Goal: Transaction & Acquisition: Purchase product/service

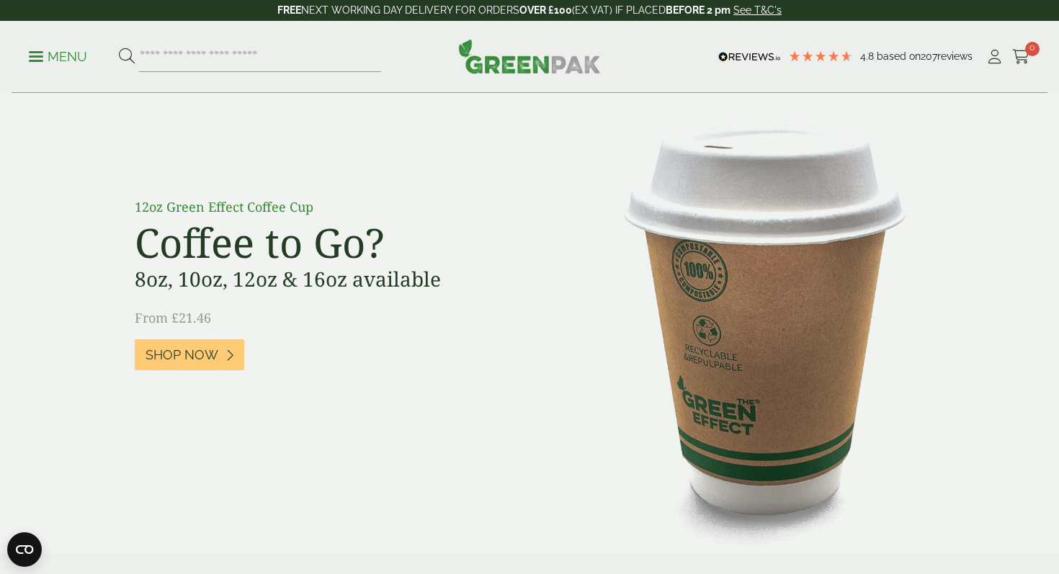
scroll to position [1074, 0]
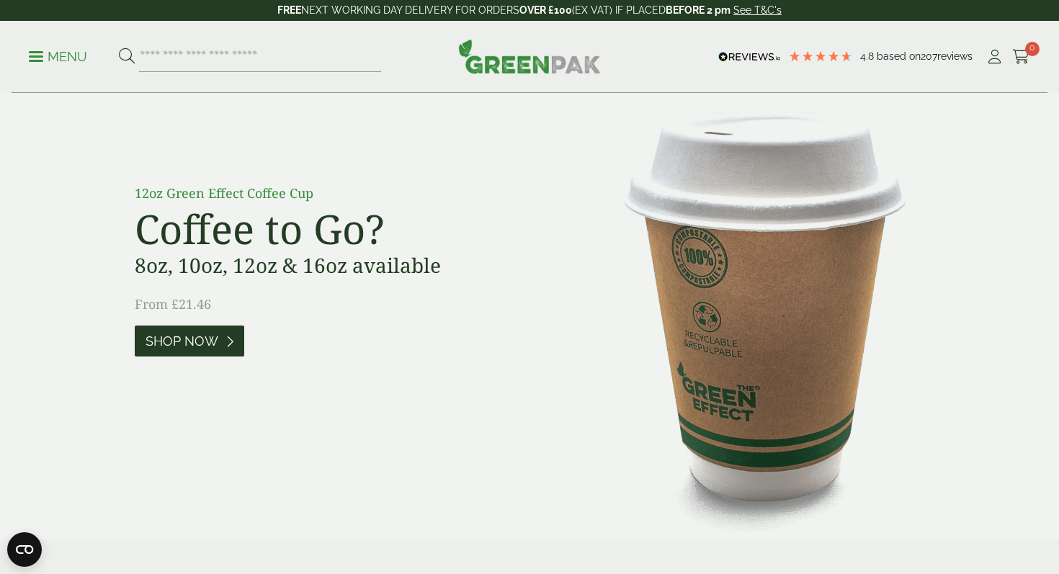
click at [205, 345] on span "Shop Now" at bounding box center [182, 342] width 73 height 16
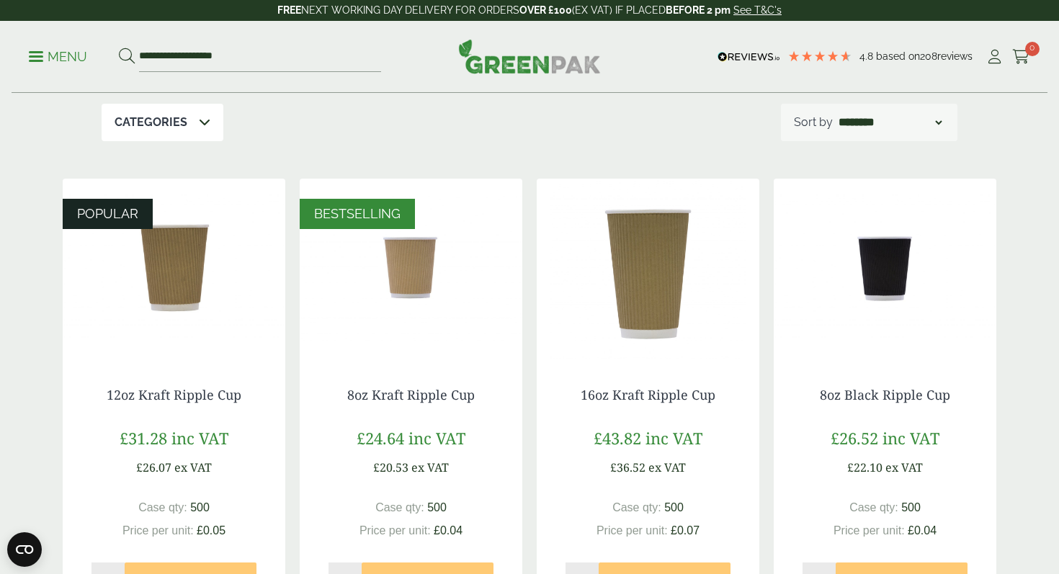
scroll to position [227, 0]
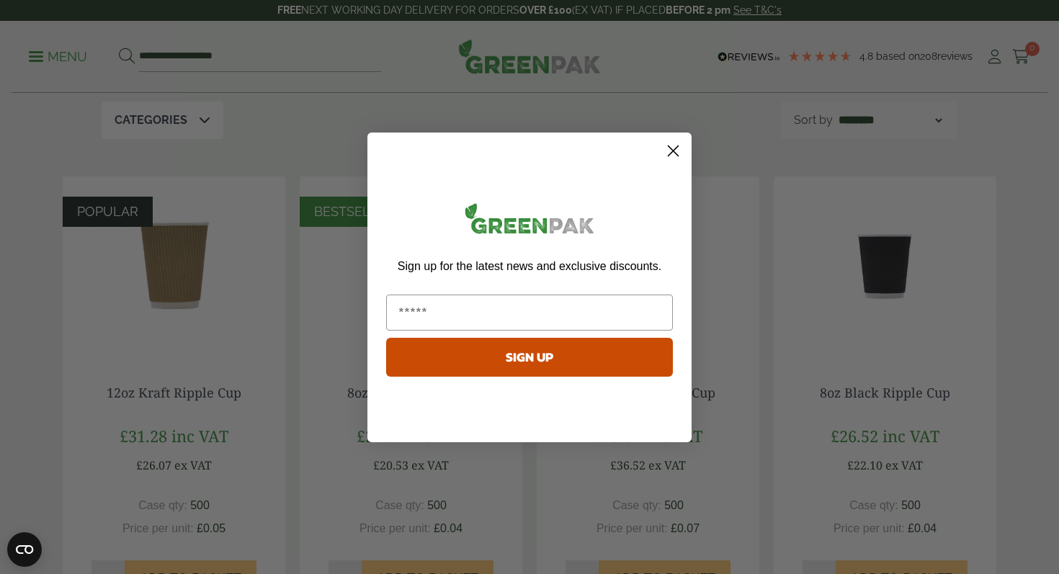
click at [675, 154] on circle "Close dialog" at bounding box center [674, 150] width 24 height 24
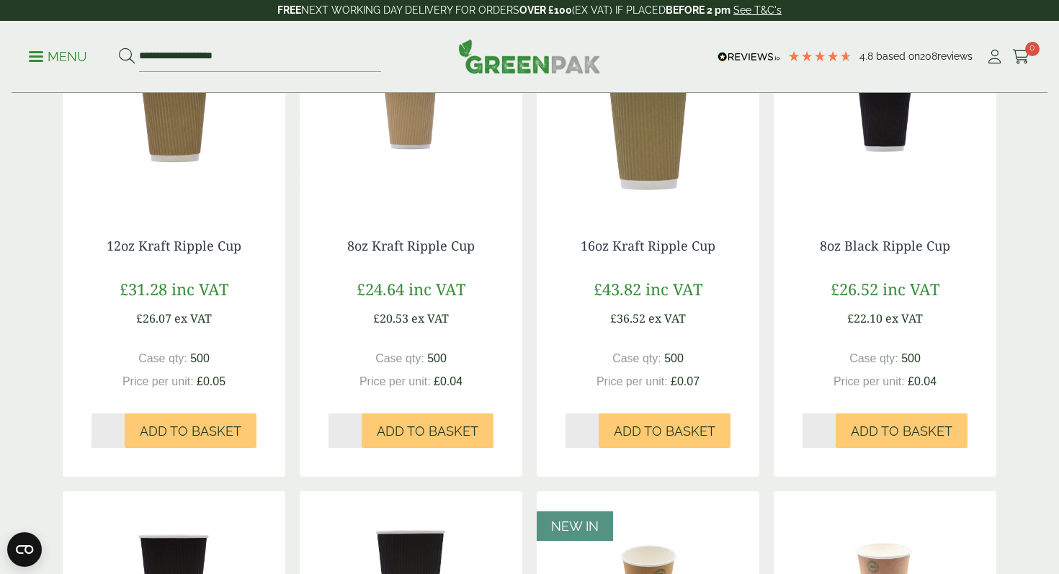
scroll to position [384, 0]
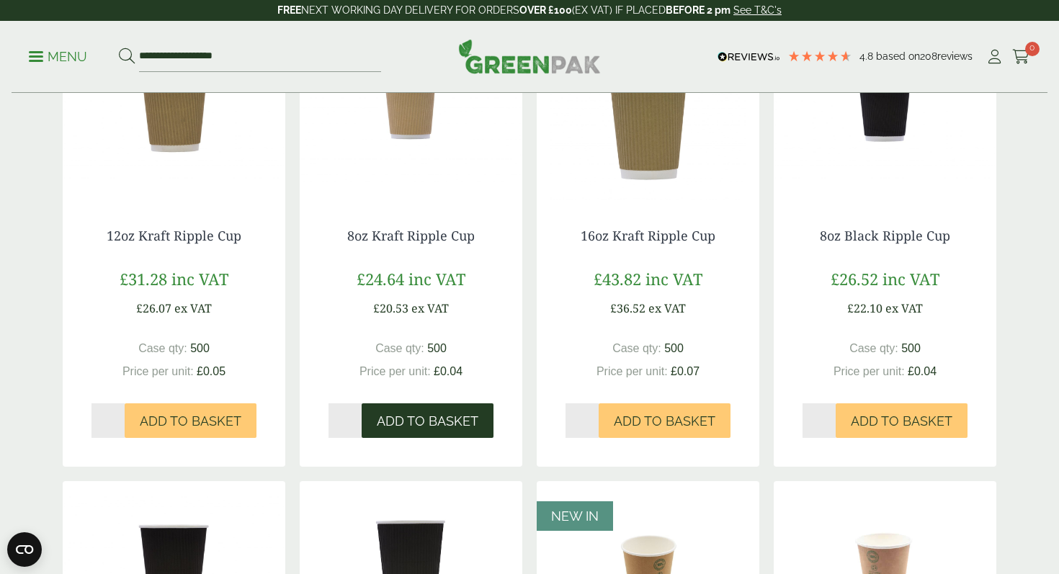
click at [402, 427] on span "Add to Basket" at bounding box center [428, 422] width 102 height 16
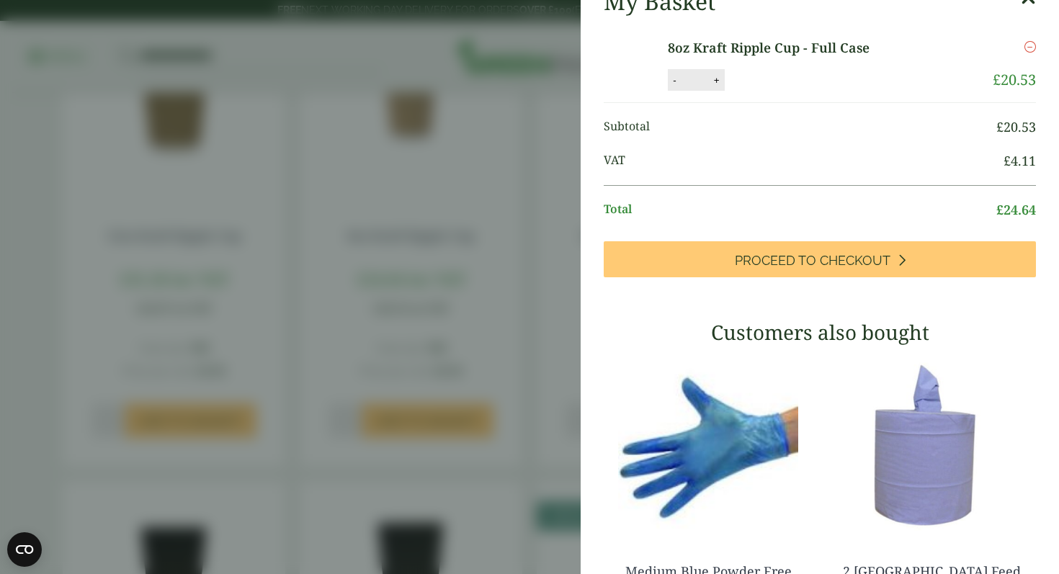
scroll to position [0, 0]
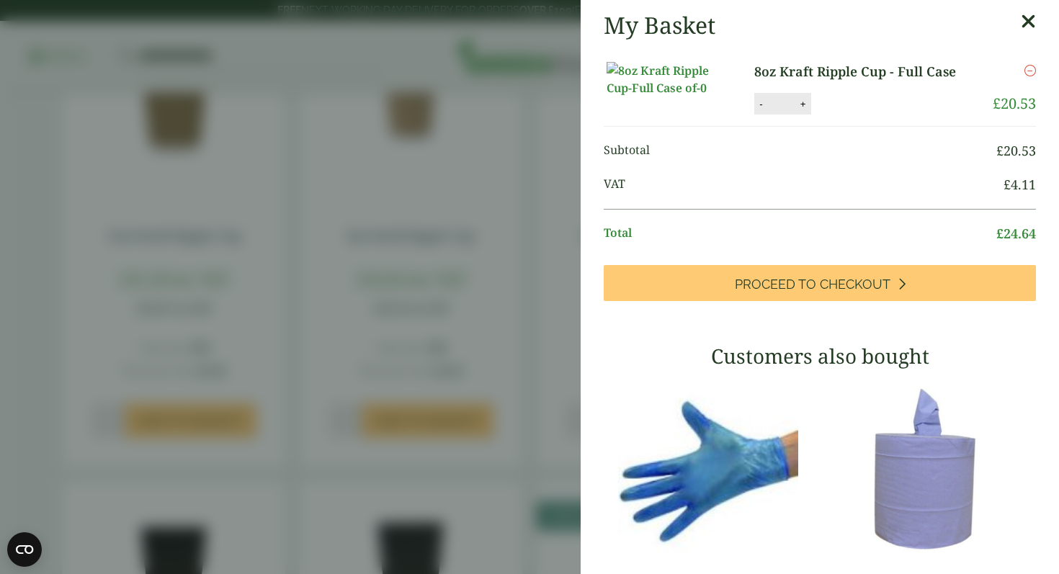
click at [1030, 19] on icon at bounding box center [1028, 22] width 15 height 20
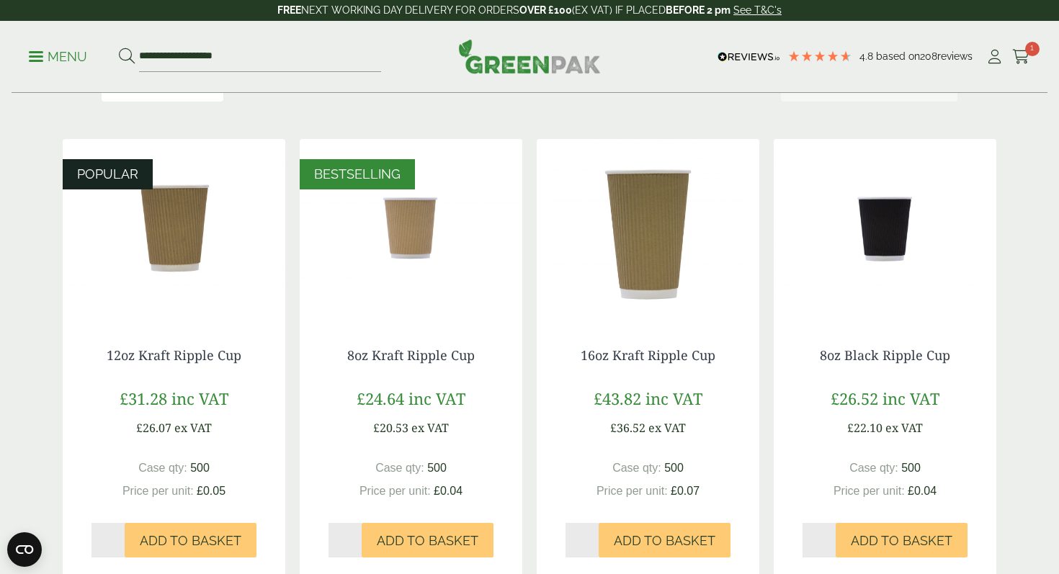
scroll to position [273, 0]
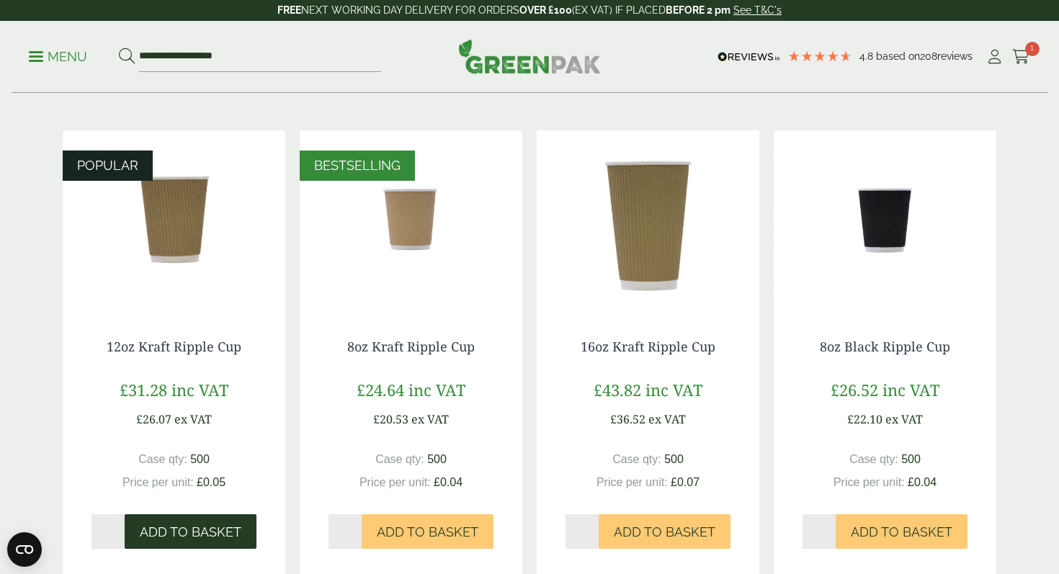
click at [195, 533] on span "Add to Basket" at bounding box center [191, 533] width 102 height 16
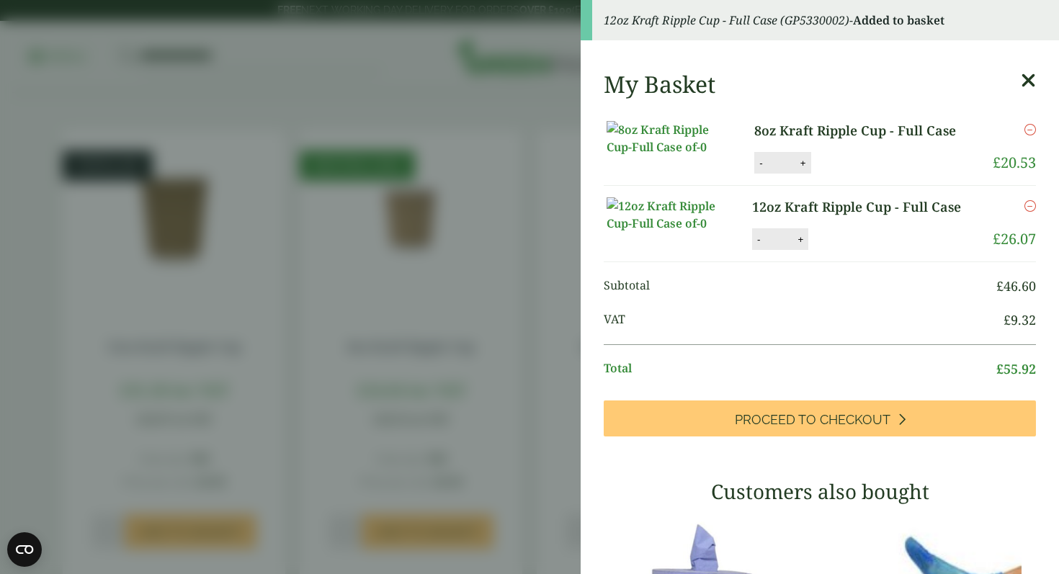
click at [1023, 78] on icon at bounding box center [1028, 81] width 15 height 20
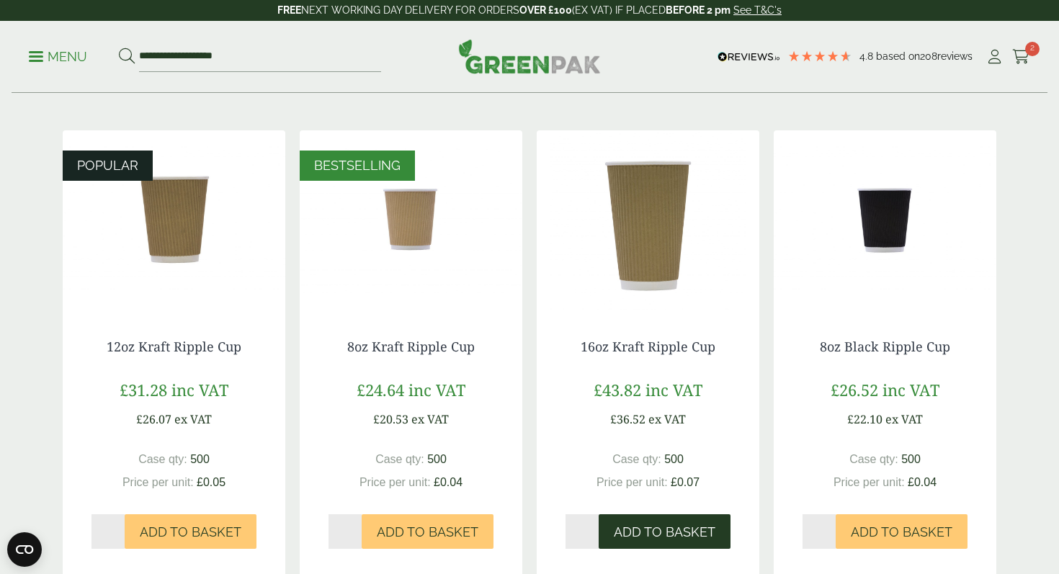
click at [661, 535] on span "Add to Basket" at bounding box center [665, 533] width 102 height 16
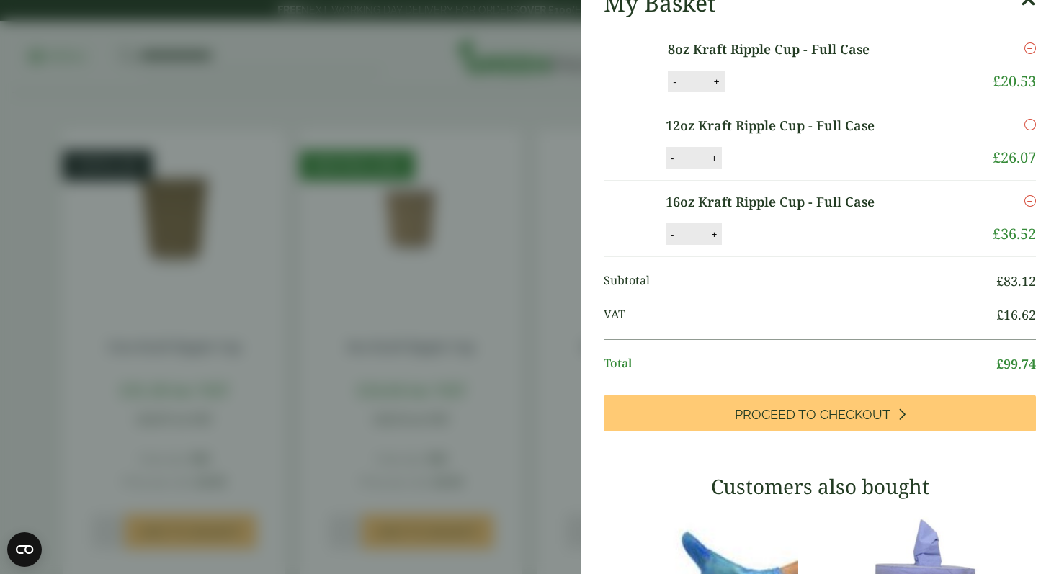
scroll to position [0, 0]
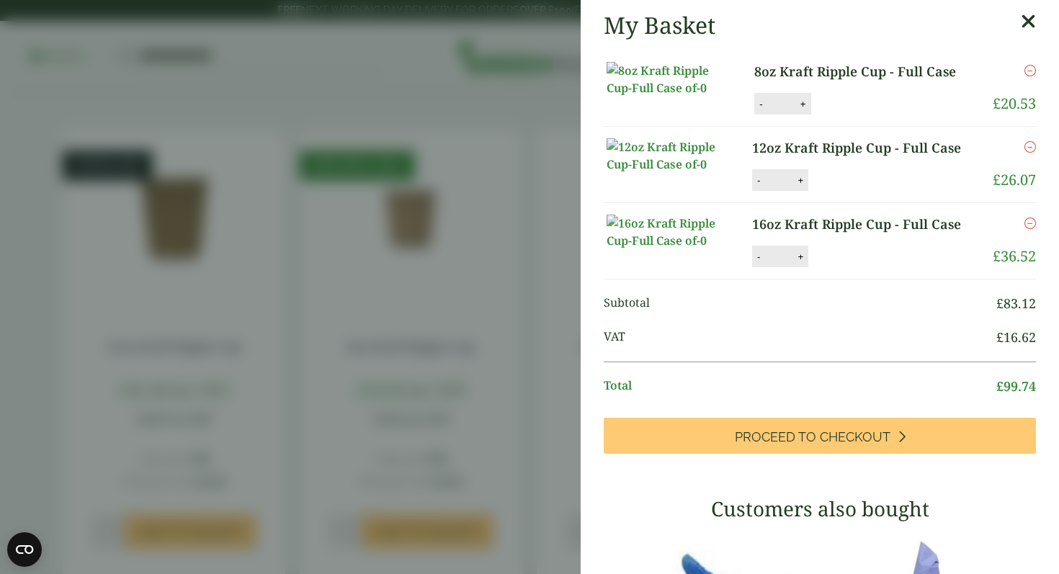
click at [599, 515] on button "Add to Basket" at bounding box center [665, 532] width 132 height 35
click at [443, 233] on aside "My Basket 8oz Kraft Ripple Cup - Full Case 8oz Kraft Ripple Cup - Full Case qua…" at bounding box center [529, 287] width 1059 height 574
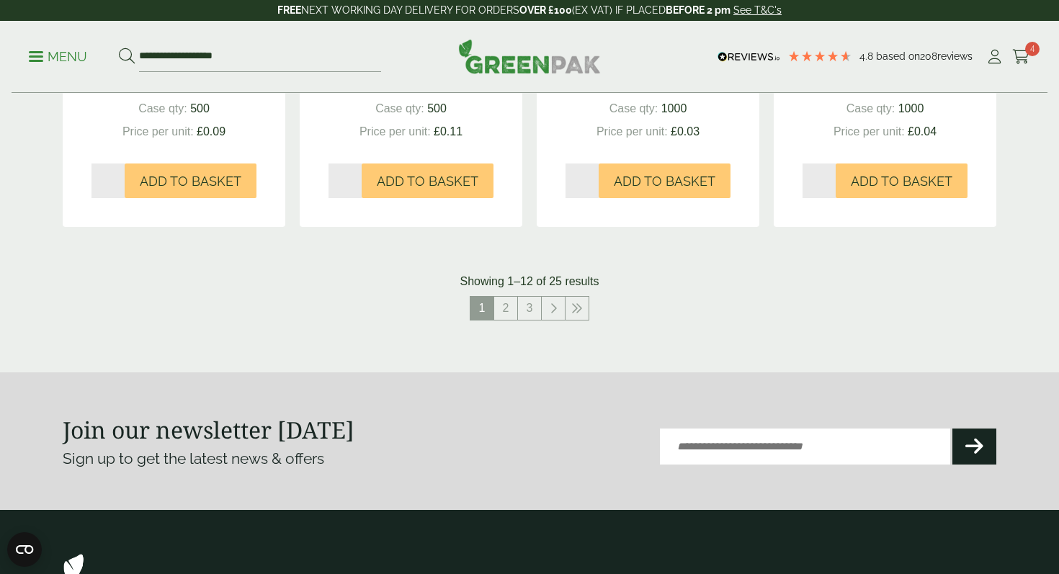
scroll to position [1498, 0]
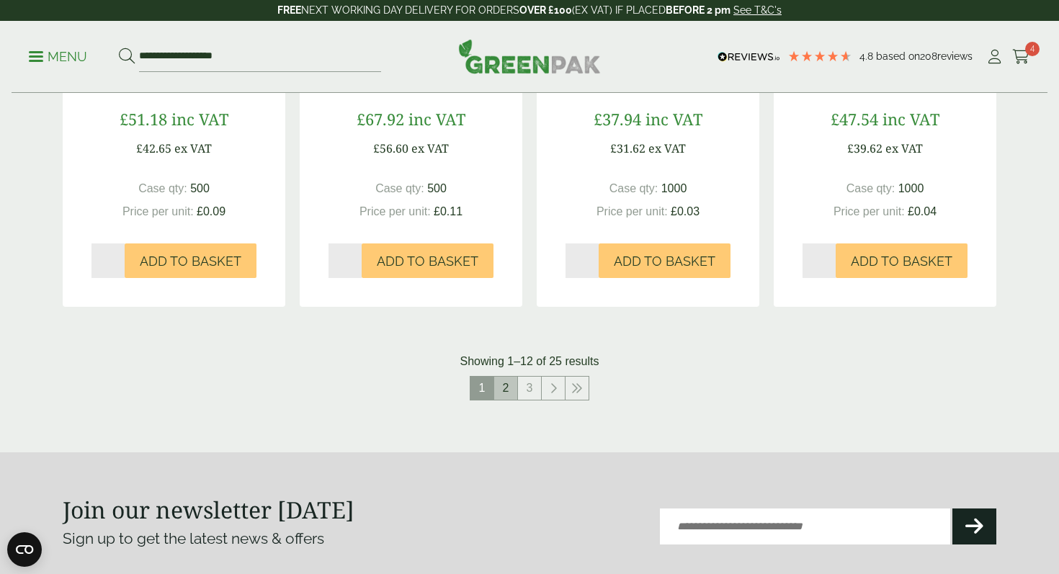
click at [510, 396] on link "2" at bounding box center [505, 388] width 23 height 23
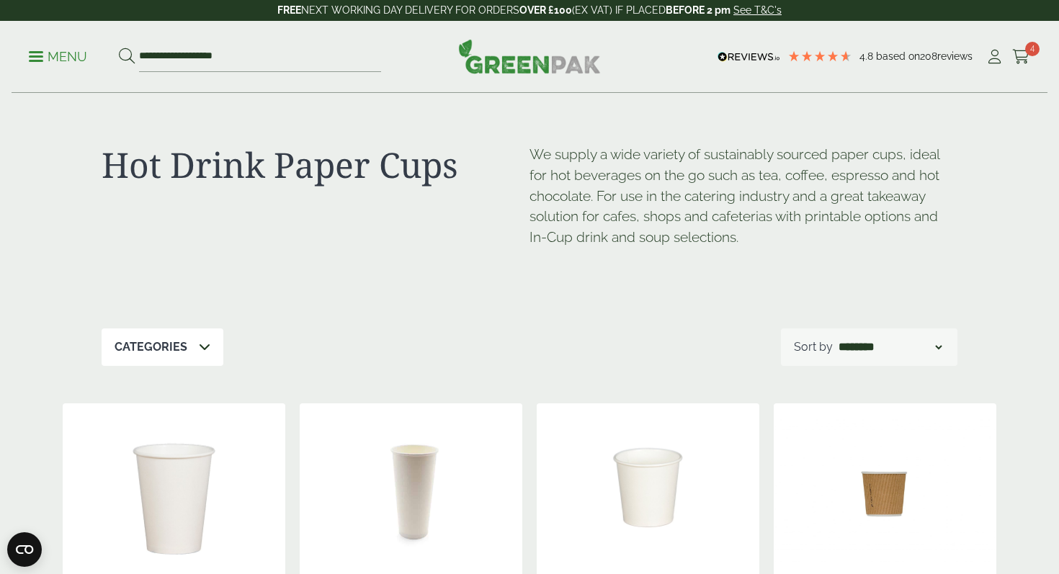
click at [543, 66] on img at bounding box center [529, 56] width 143 height 35
